Goal: Task Accomplishment & Management: Manage account settings

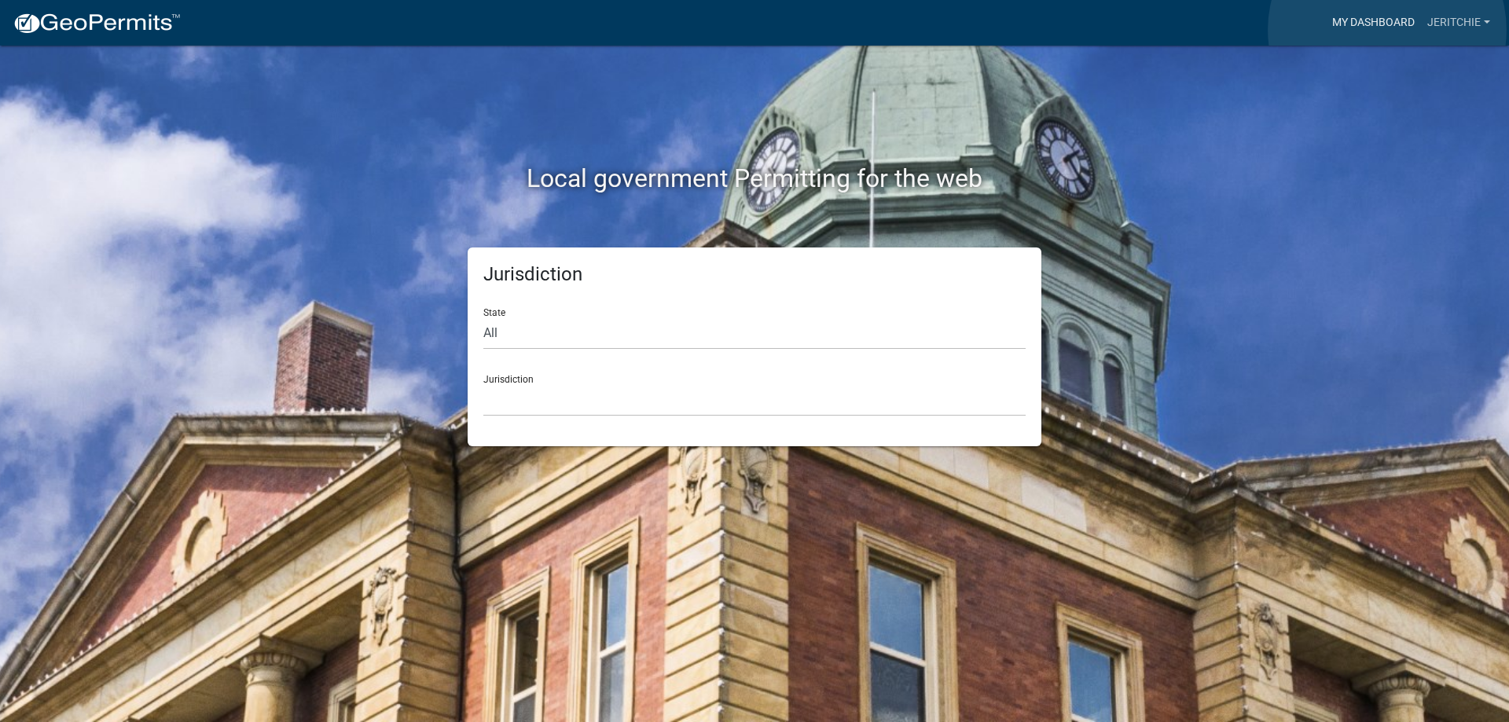
click at [1387, 30] on link "My Dashboard" at bounding box center [1373, 23] width 95 height 30
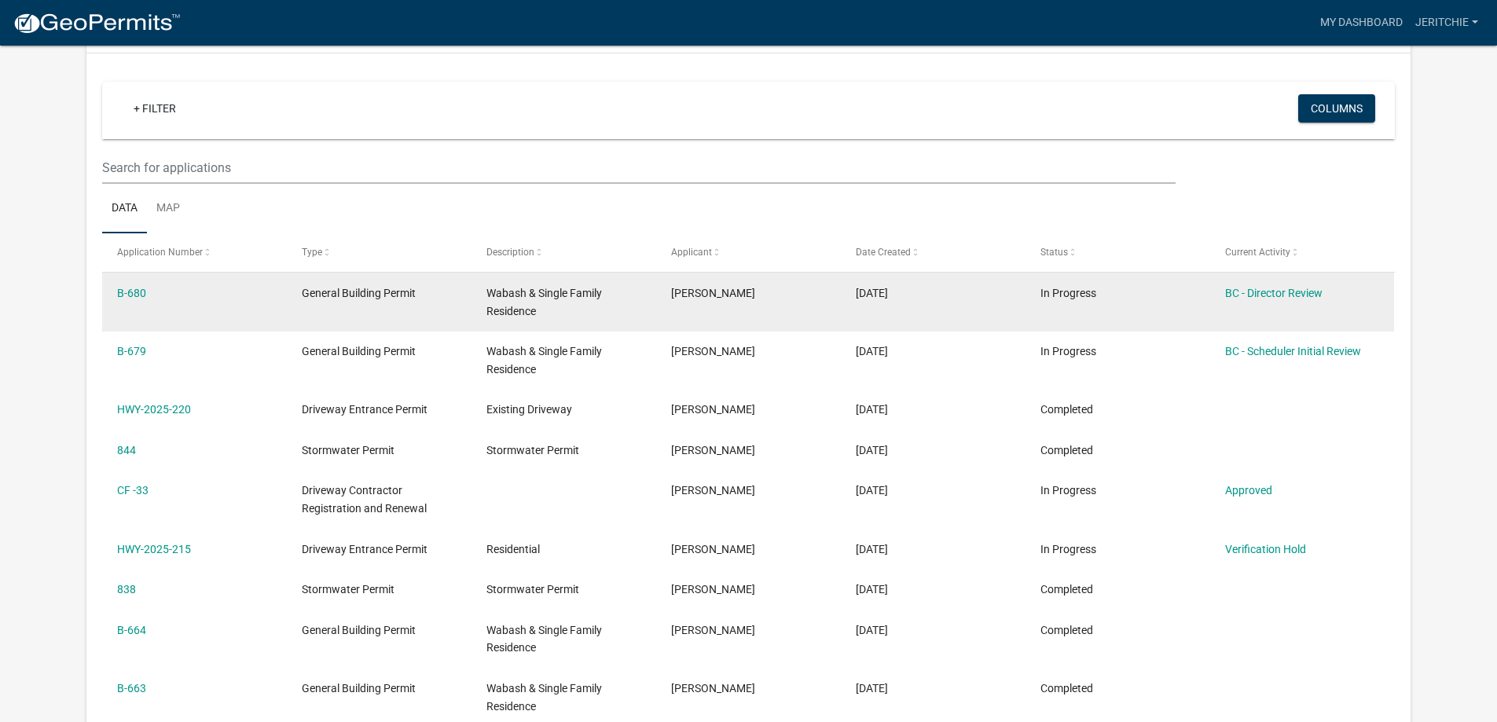
scroll to position [157, 0]
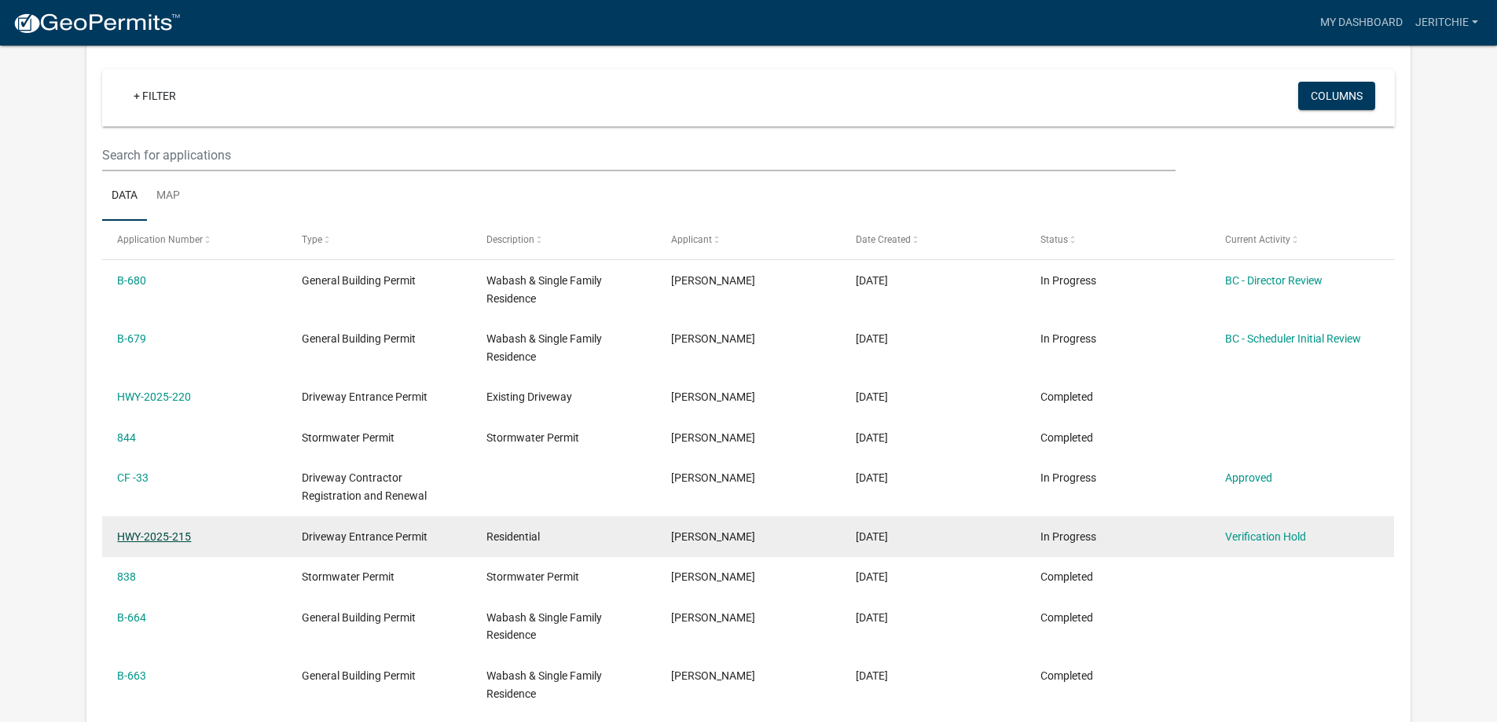
click at [125, 537] on link "HWY-2025-215" at bounding box center [154, 537] width 74 height 13
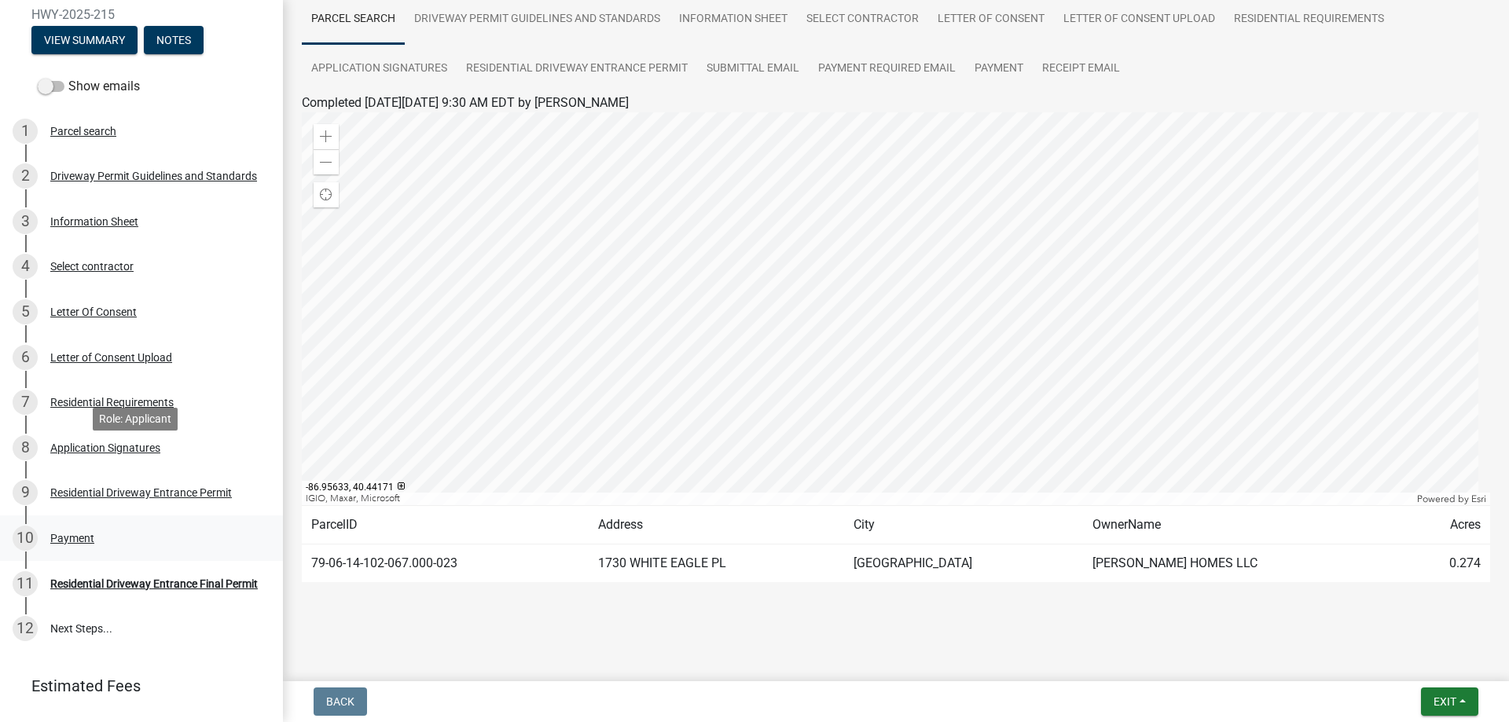
scroll to position [154, 0]
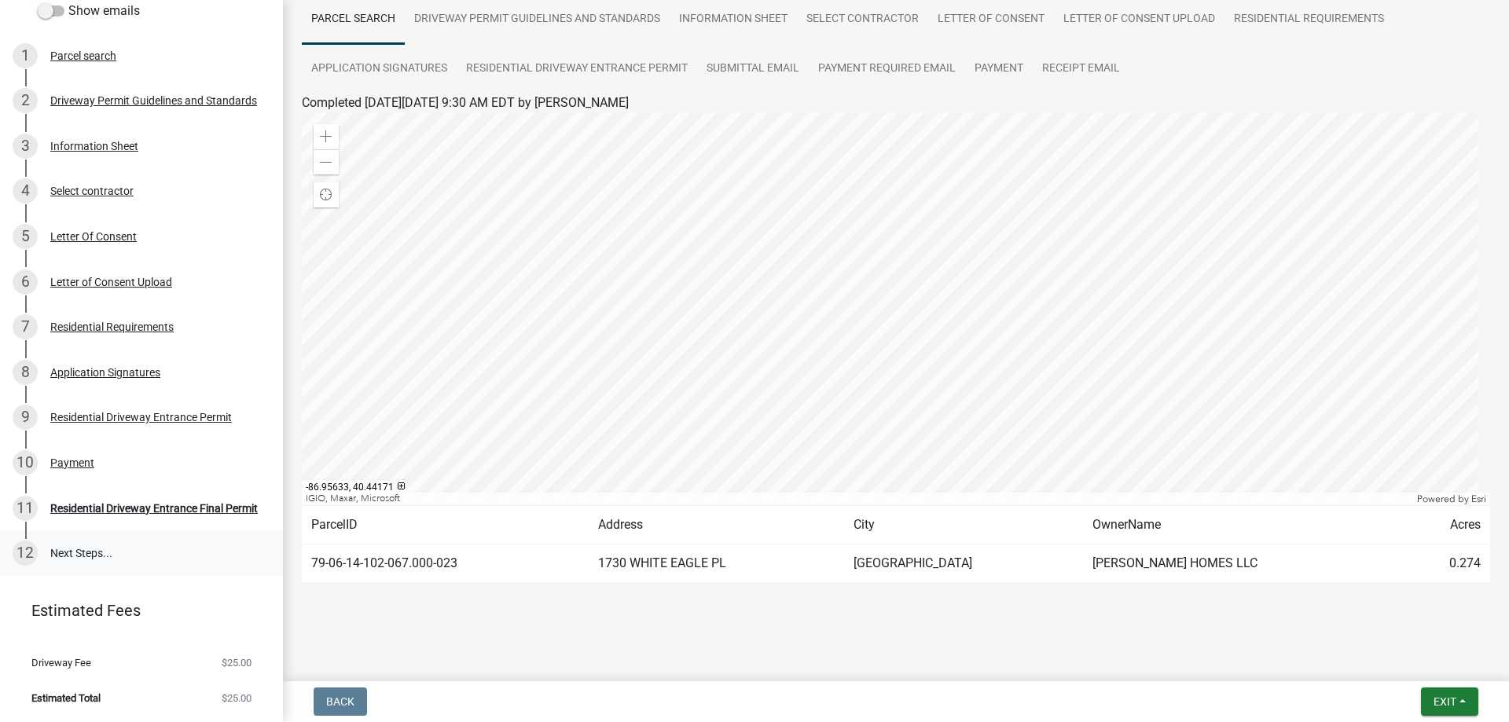
click at [80, 544] on link "12 Next Steps..." at bounding box center [141, 554] width 283 height 46
click at [116, 552] on link "12 Next Steps..." at bounding box center [141, 554] width 283 height 46
click at [117, 507] on div "Residential Driveway Entrance Final Permit" at bounding box center [154, 508] width 208 height 11
click at [92, 538] on link "12 Next Steps..." at bounding box center [141, 554] width 283 height 46
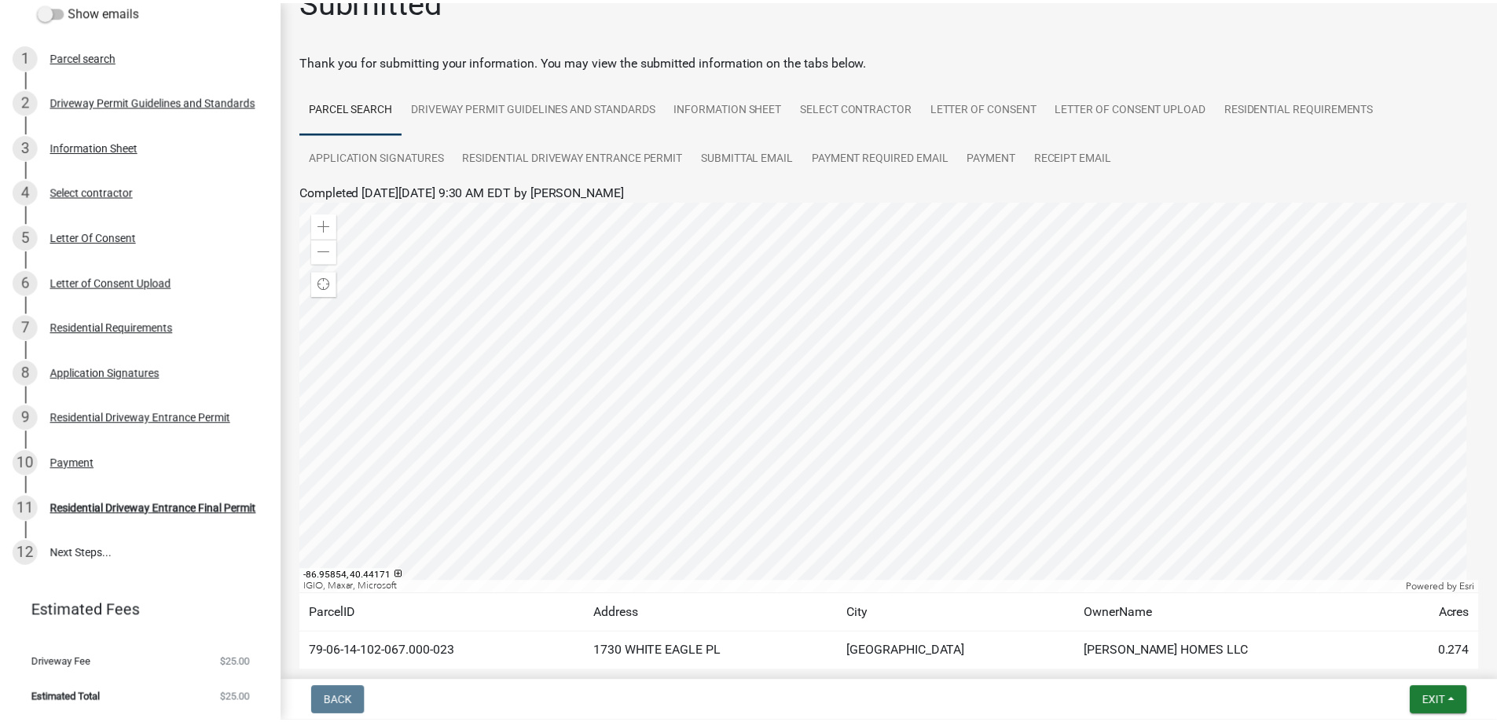
scroll to position [0, 0]
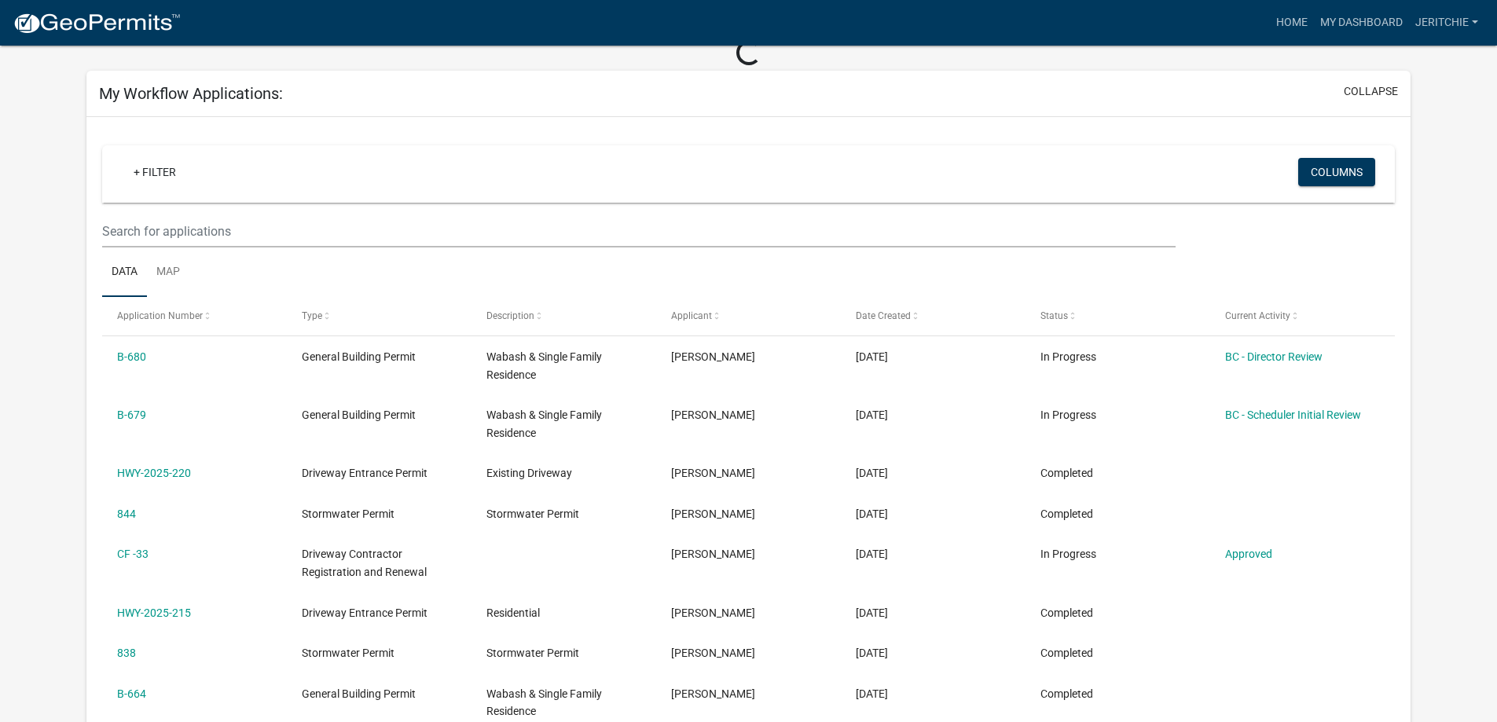
scroll to position [157, 0]
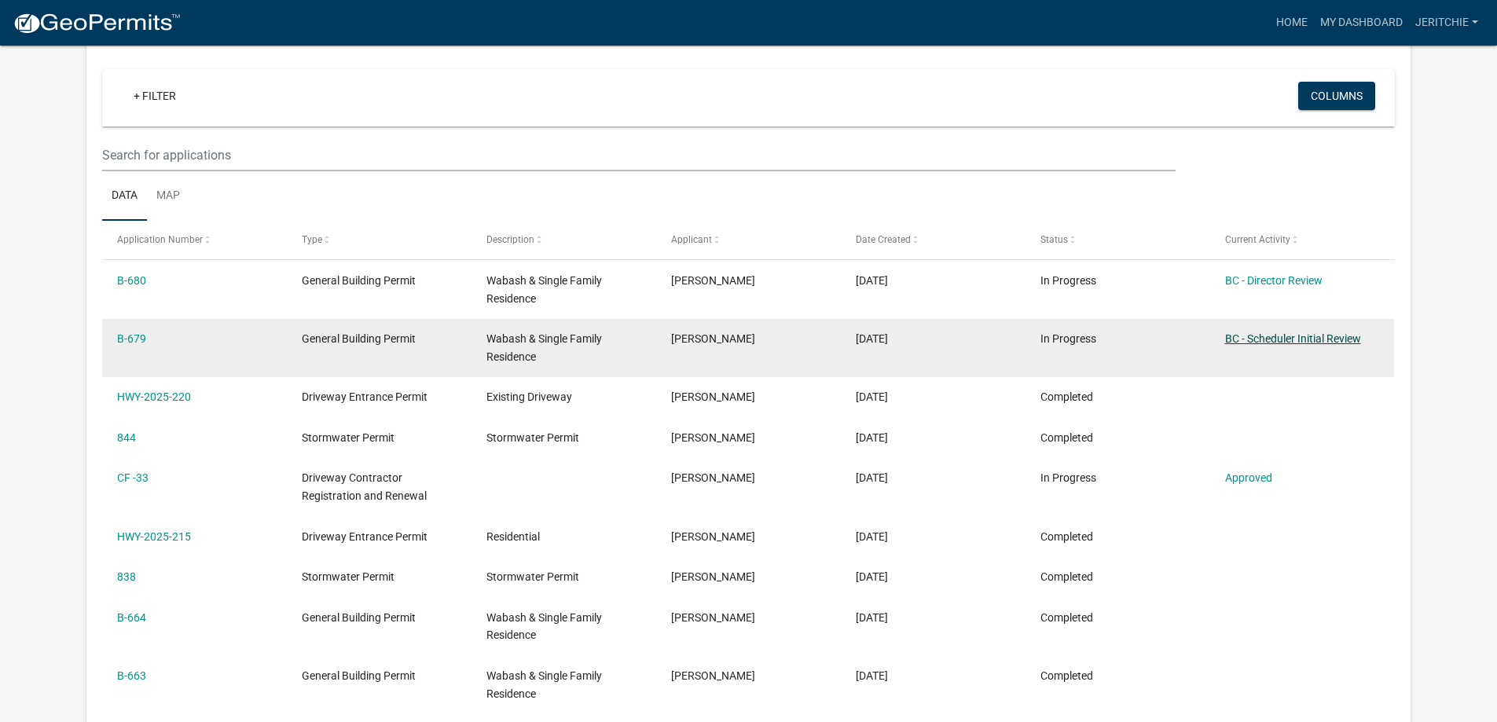
click at [1279, 344] on link "BC - Scheduler Initial Review" at bounding box center [1293, 339] width 136 height 13
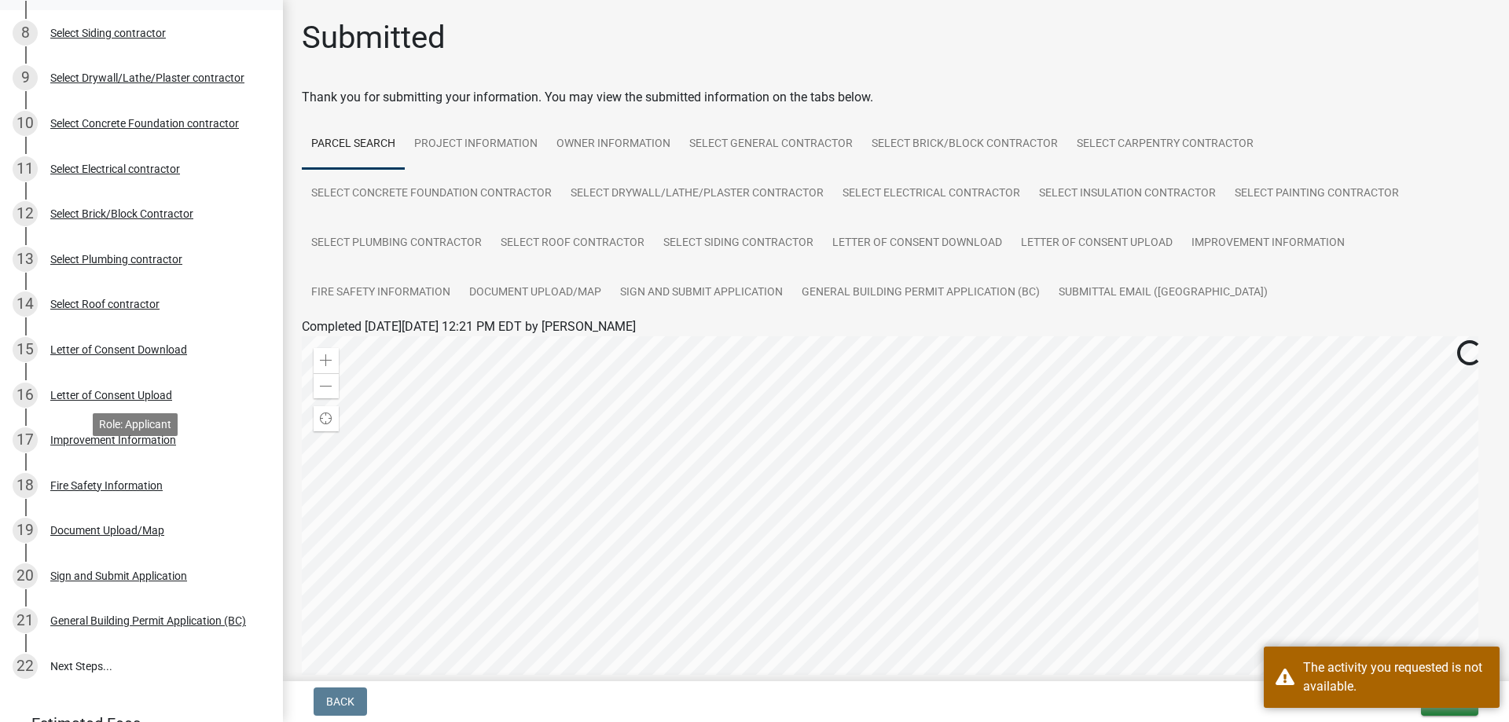
scroll to position [607, 0]
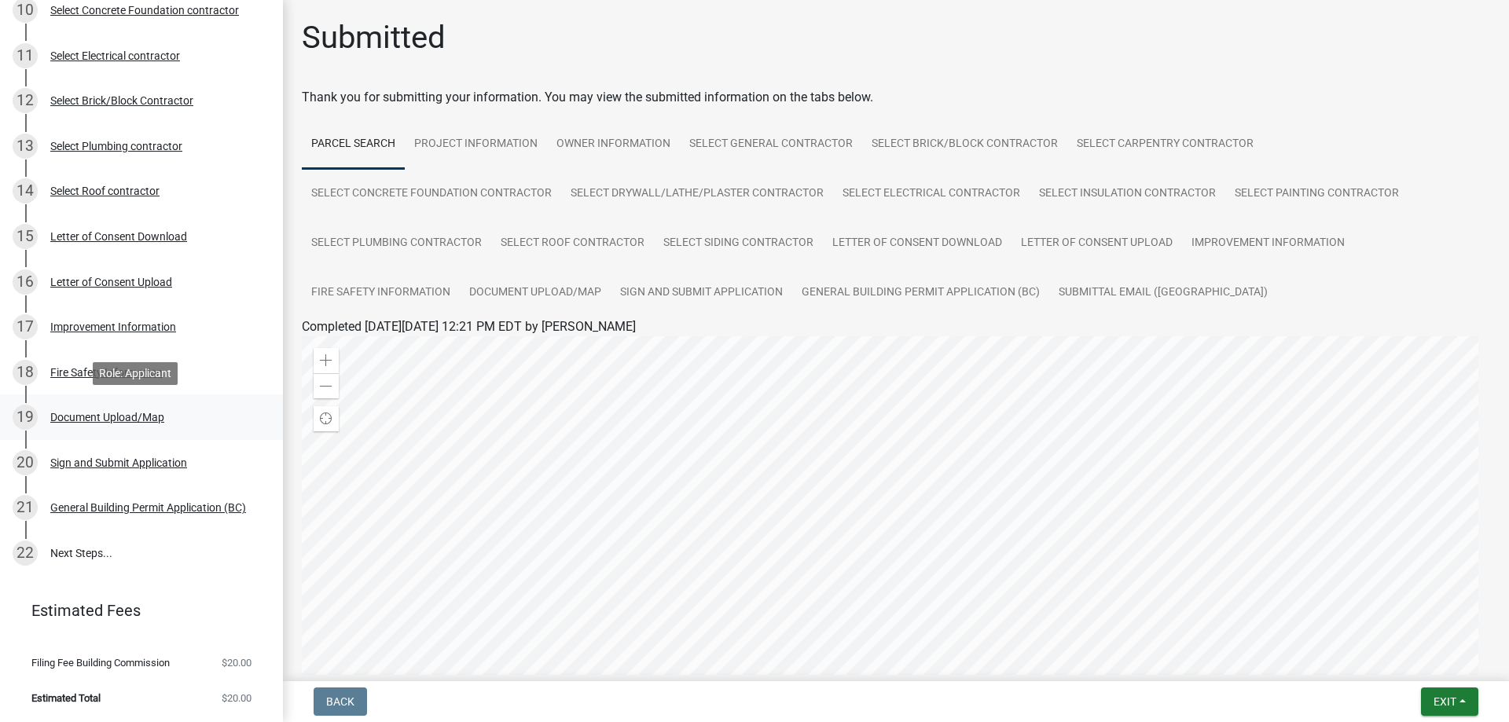
click at [75, 421] on div "Document Upload/Map" at bounding box center [107, 417] width 114 height 11
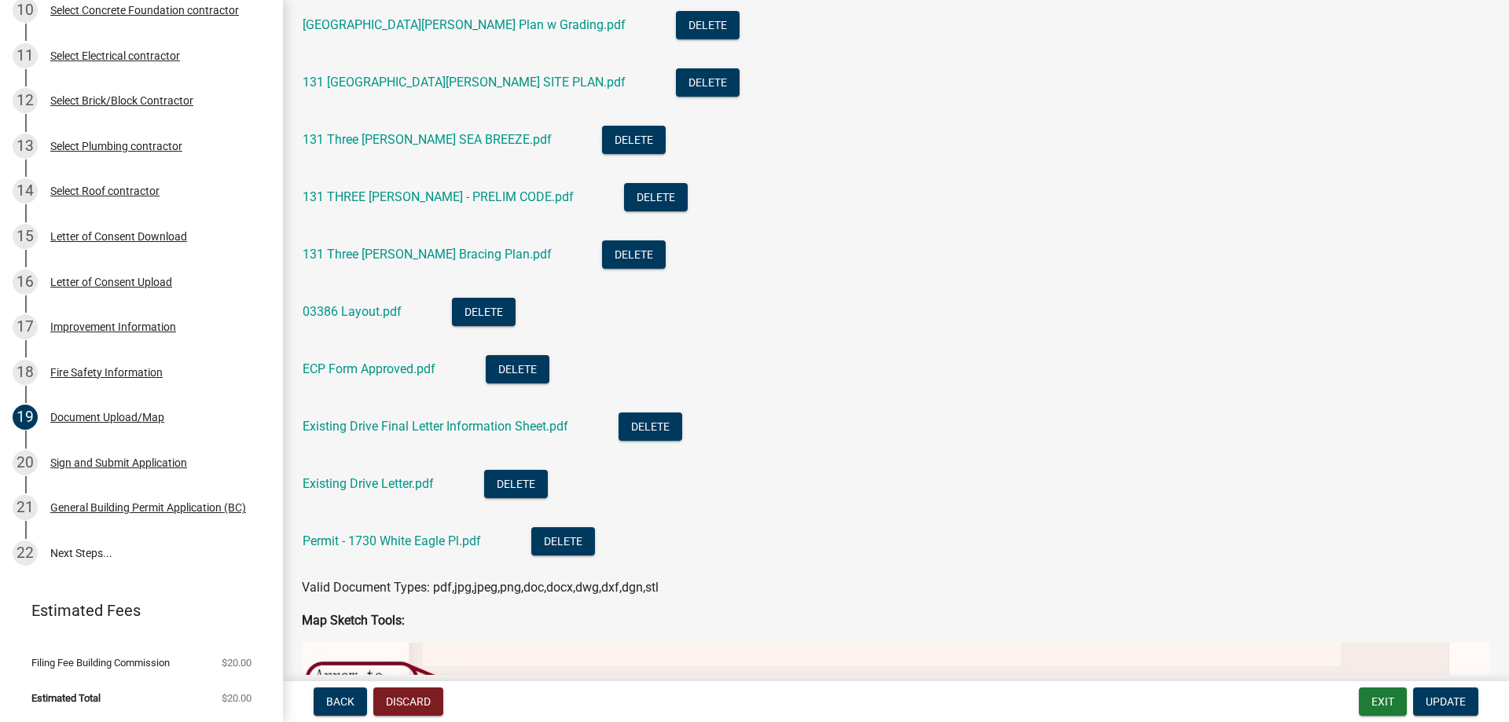
scroll to position [629, 0]
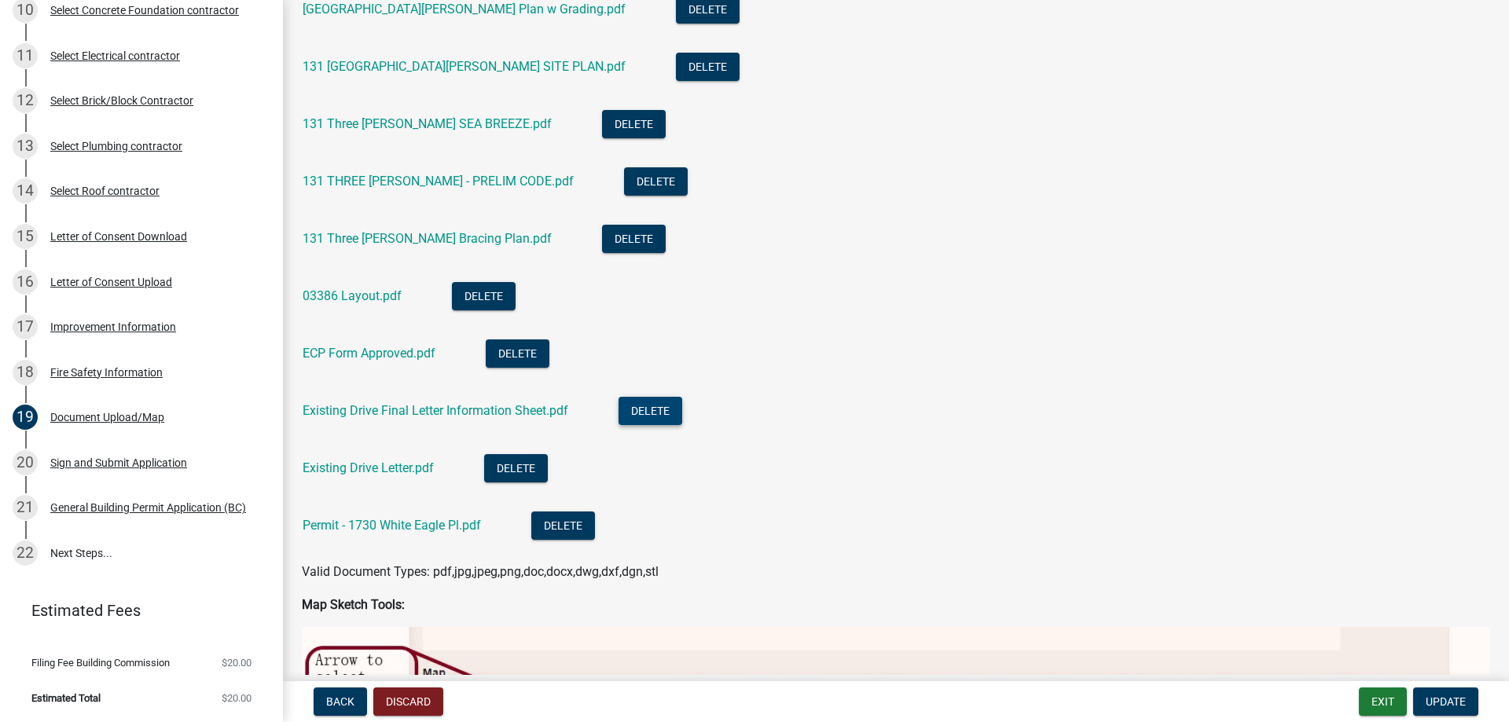
click at [651, 408] on button "Delete" at bounding box center [651, 411] width 64 height 28
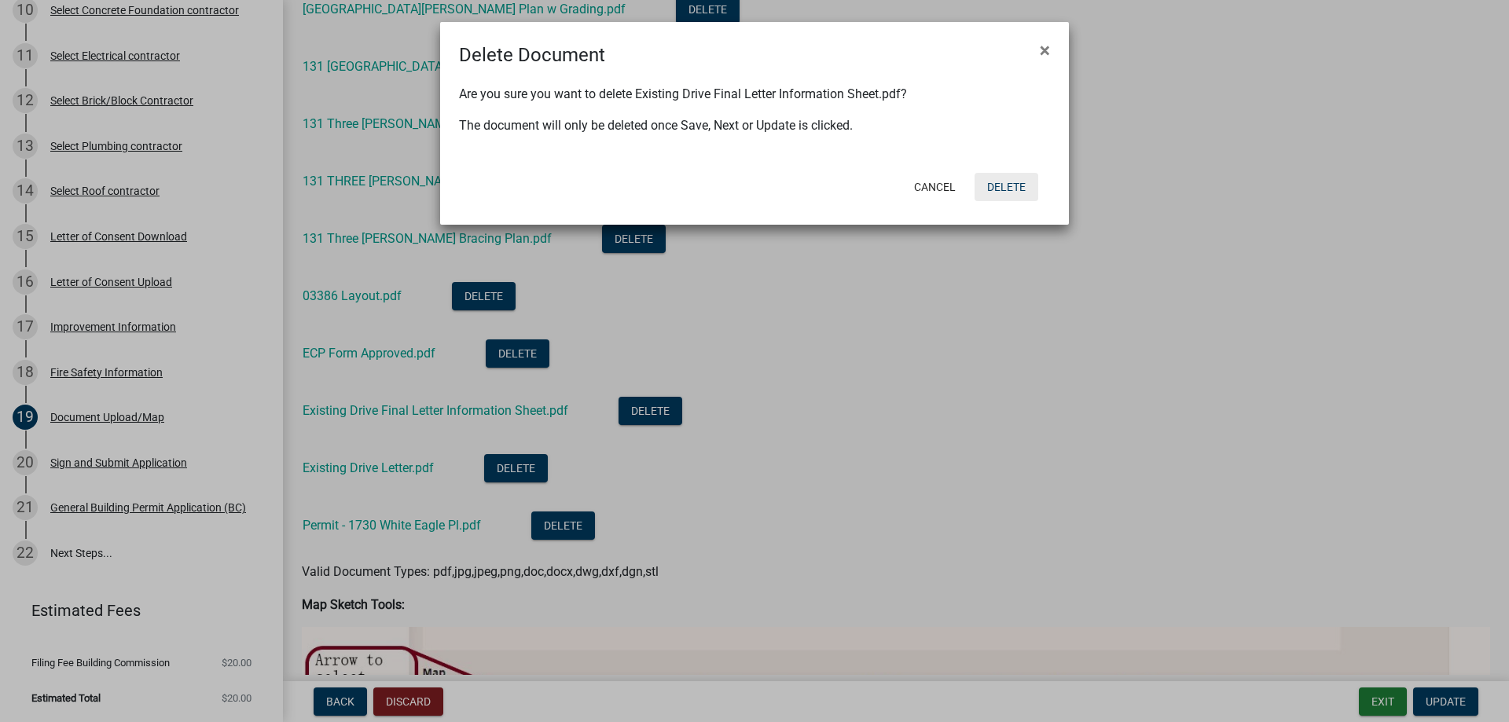
click at [1014, 191] on button "Delete" at bounding box center [1007, 187] width 64 height 28
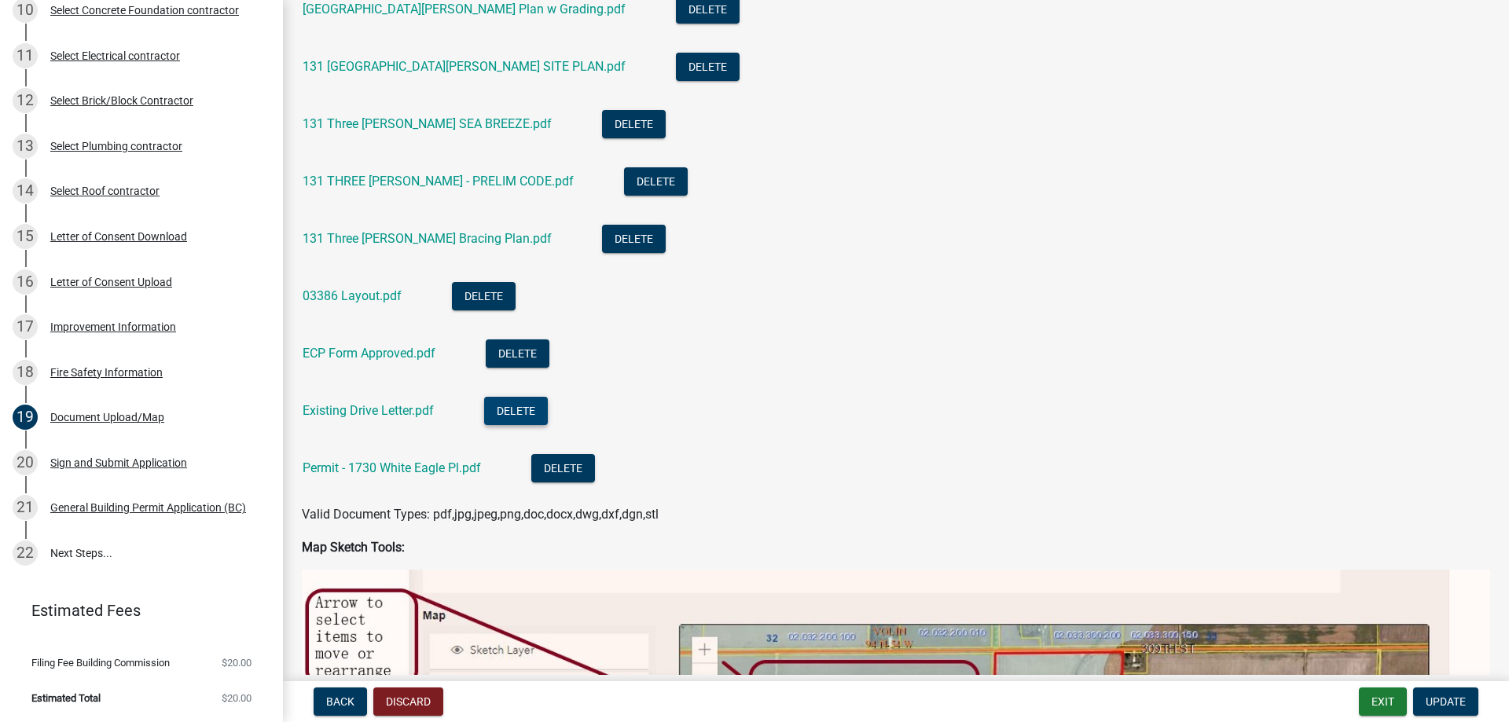
click at [516, 402] on button "Delete" at bounding box center [516, 411] width 64 height 28
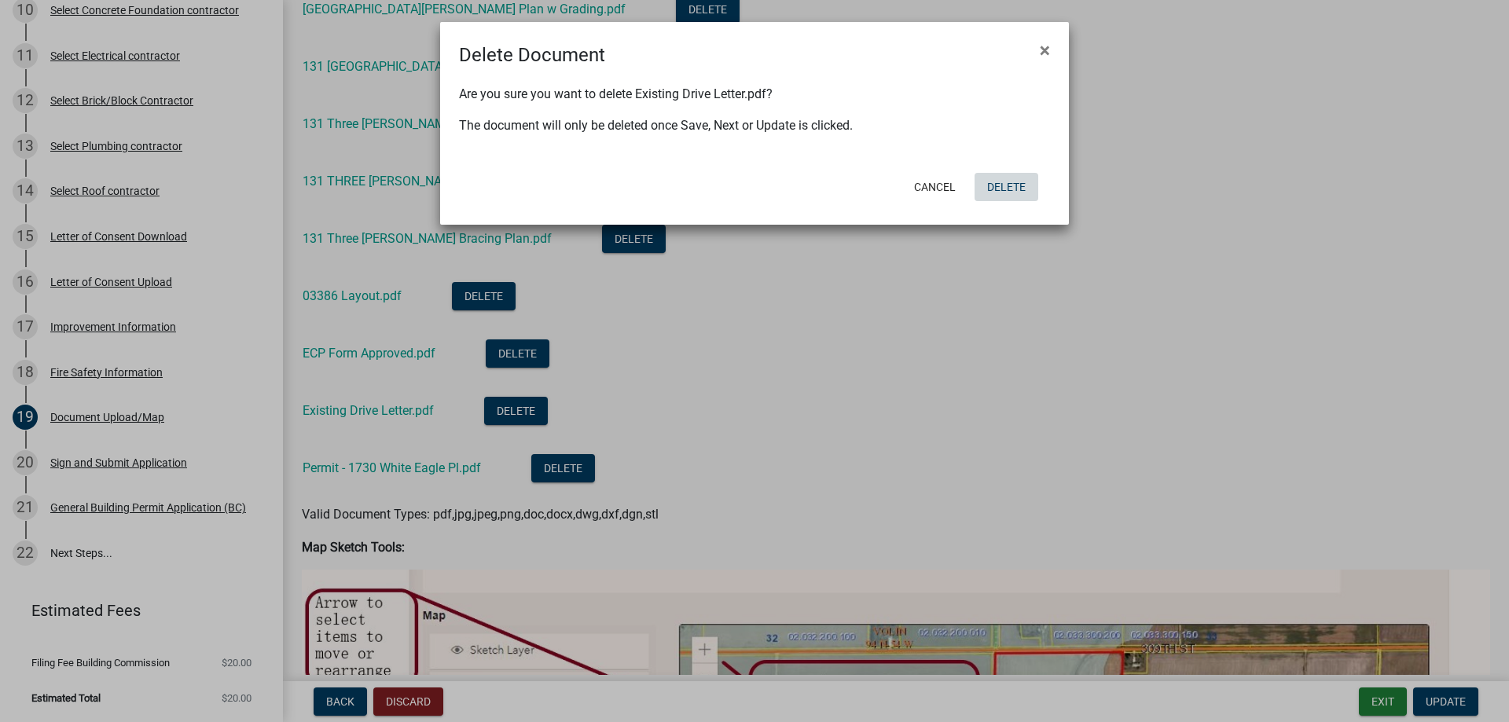
click at [1026, 184] on button "Delete" at bounding box center [1007, 187] width 64 height 28
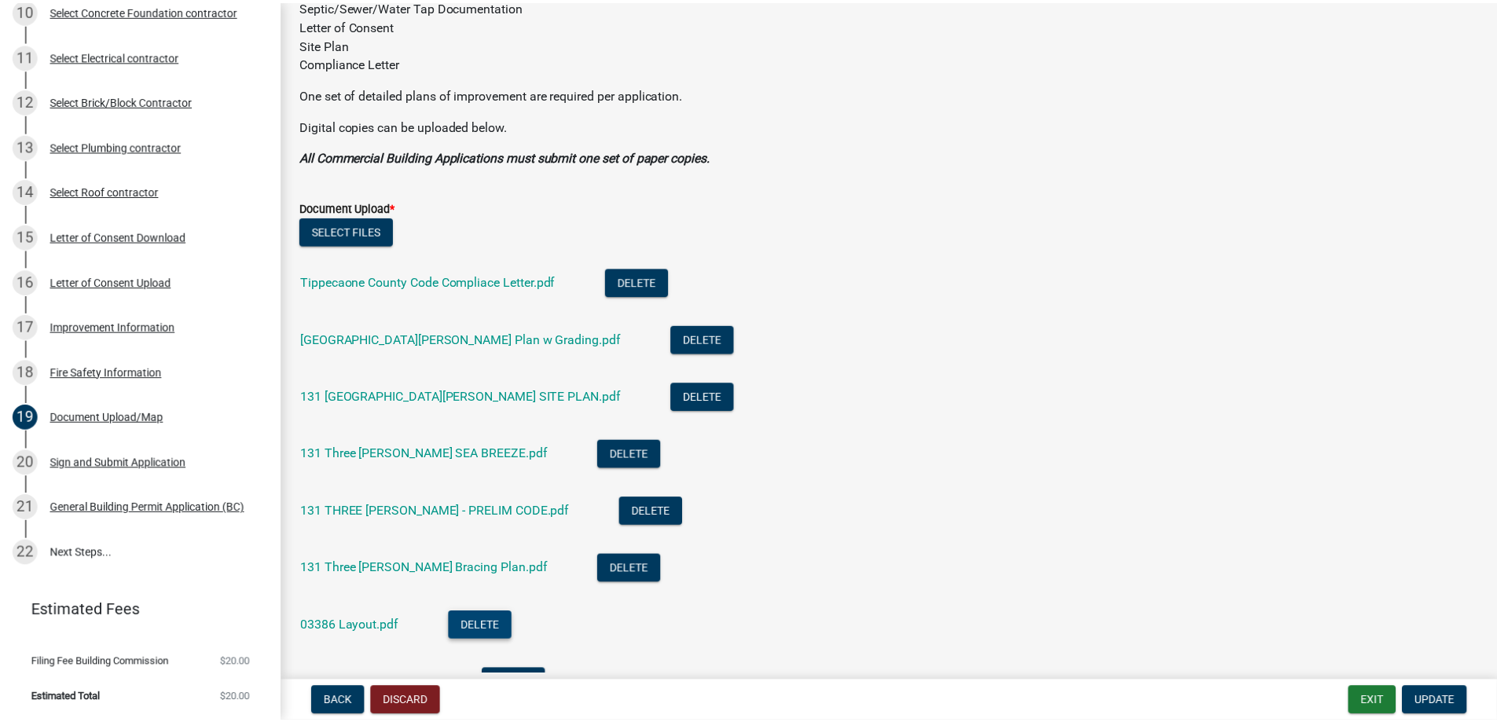
scroll to position [0, 0]
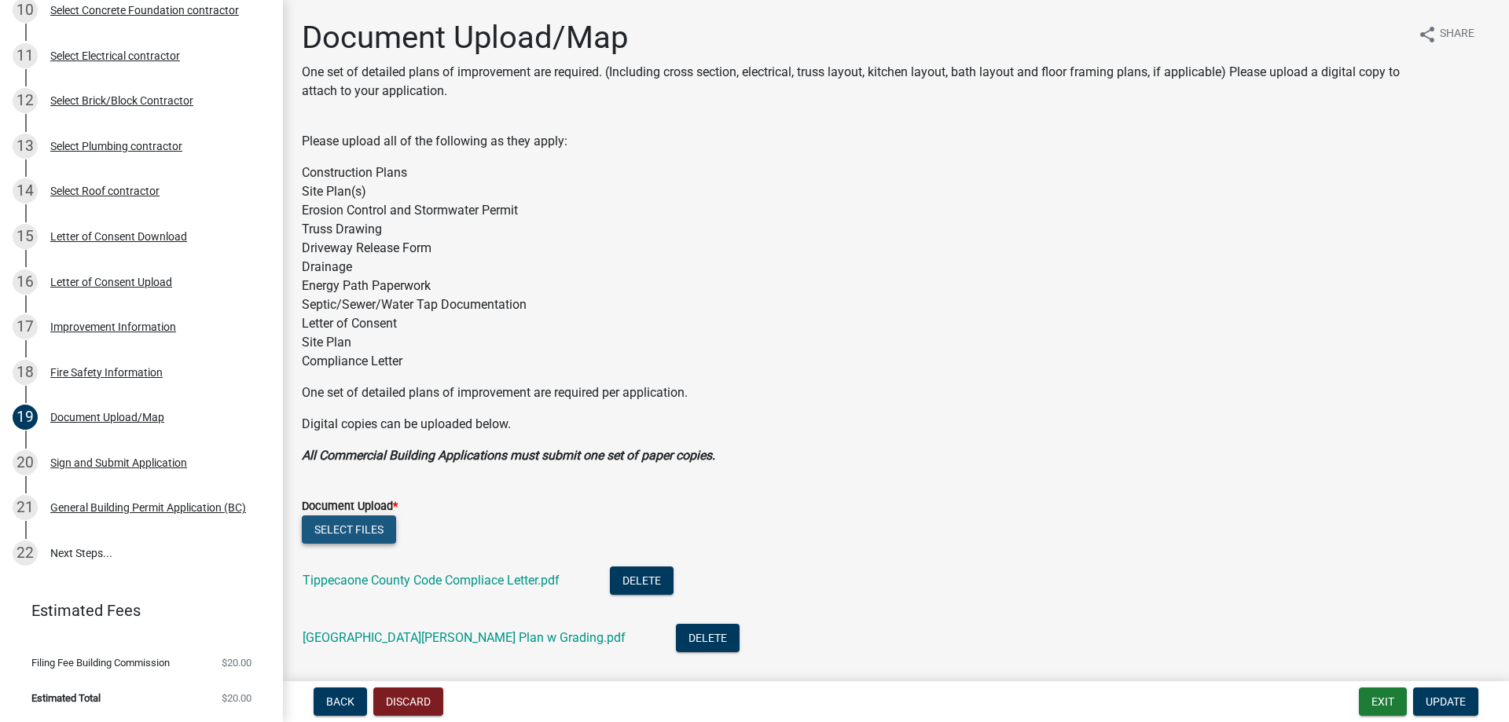
click at [360, 523] on button "Select files" at bounding box center [349, 530] width 94 height 28
click at [1439, 699] on span "Update" at bounding box center [1446, 702] width 40 height 13
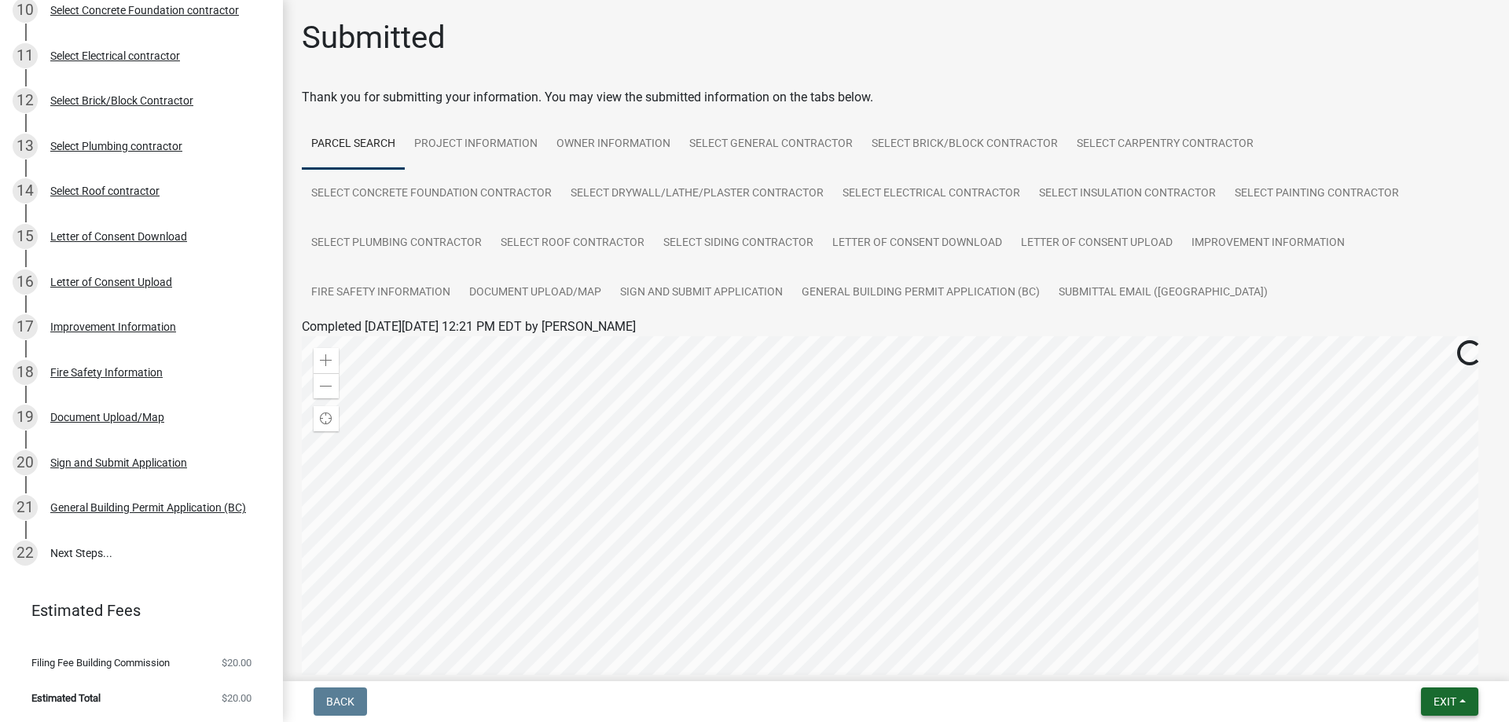
click at [1439, 697] on span "Exit" at bounding box center [1445, 702] width 23 height 13
click at [1409, 660] on button "Save & Exit" at bounding box center [1416, 661] width 126 height 38
